Goal: Information Seeking & Learning: Learn about a topic

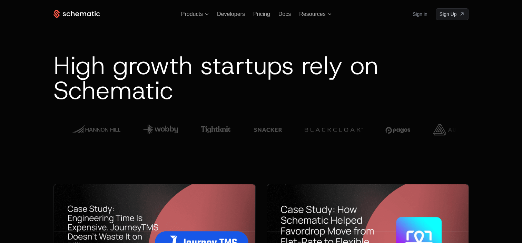
click at [87, 12] on icon at bounding box center [77, 14] width 47 height 9
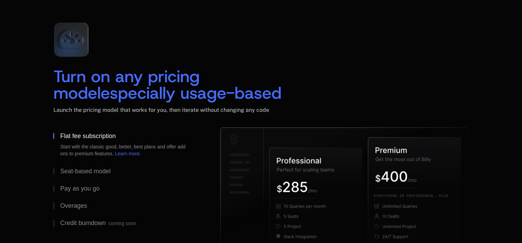
scroll to position [1070, 0]
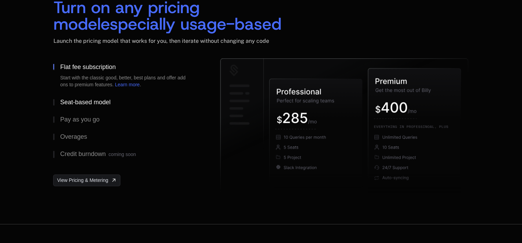
click at [101, 104] on div "Seat-based model" at bounding box center [85, 102] width 50 height 6
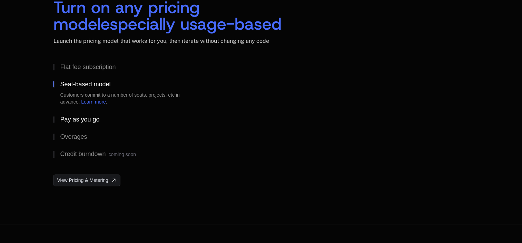
click at [90, 117] on div "Pay as you go" at bounding box center [79, 119] width 39 height 6
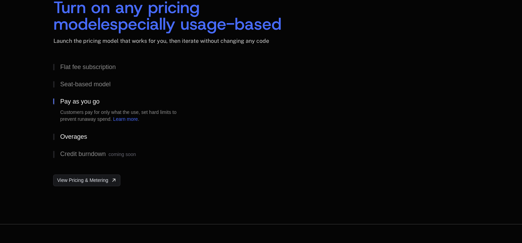
click at [81, 132] on button "Overages" at bounding box center [125, 136] width 145 height 17
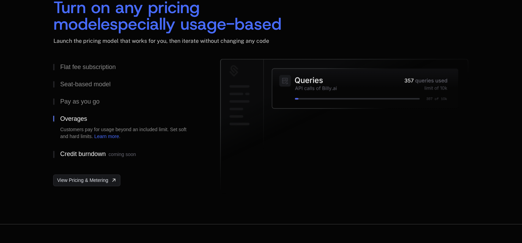
click at [79, 152] on div "Credit burndown coming soon" at bounding box center [98, 154] width 76 height 7
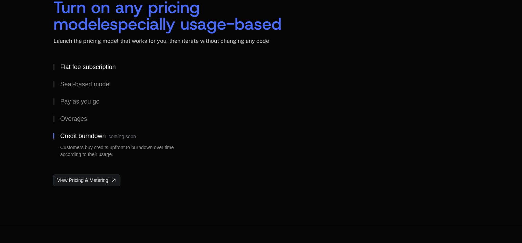
click at [77, 68] on div "Flat fee subscription" at bounding box center [88, 67] width 56 height 6
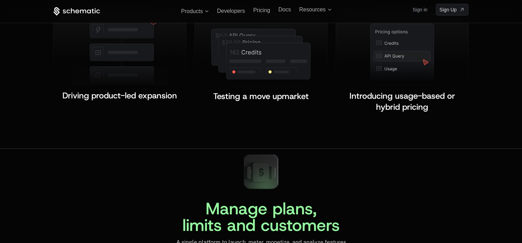
scroll to position [1484, 0]
